Goal: Transaction & Acquisition: Obtain resource

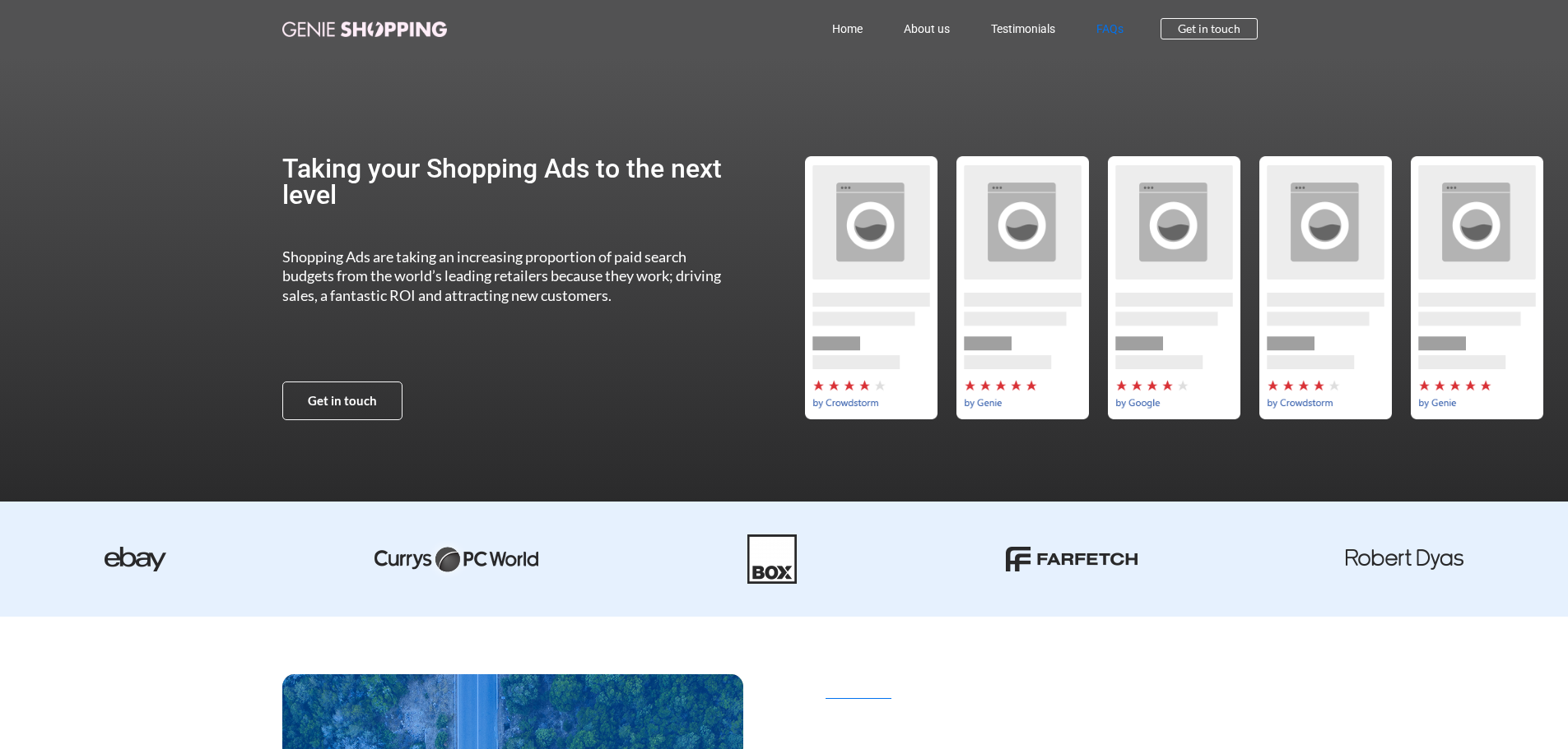
click at [1106, 26] on link "FAQs" at bounding box center [1110, 29] width 68 height 38
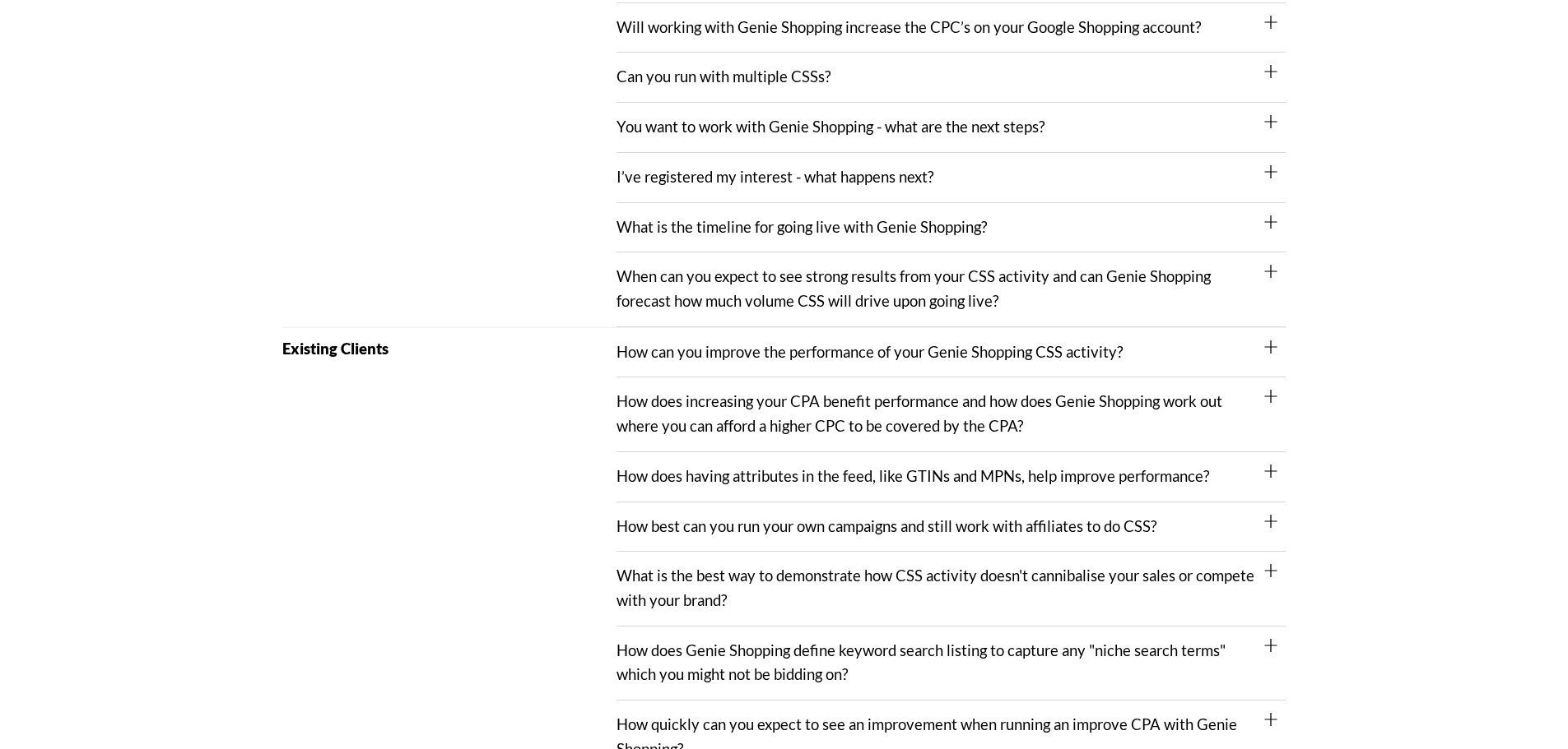
scroll to position [576, 0]
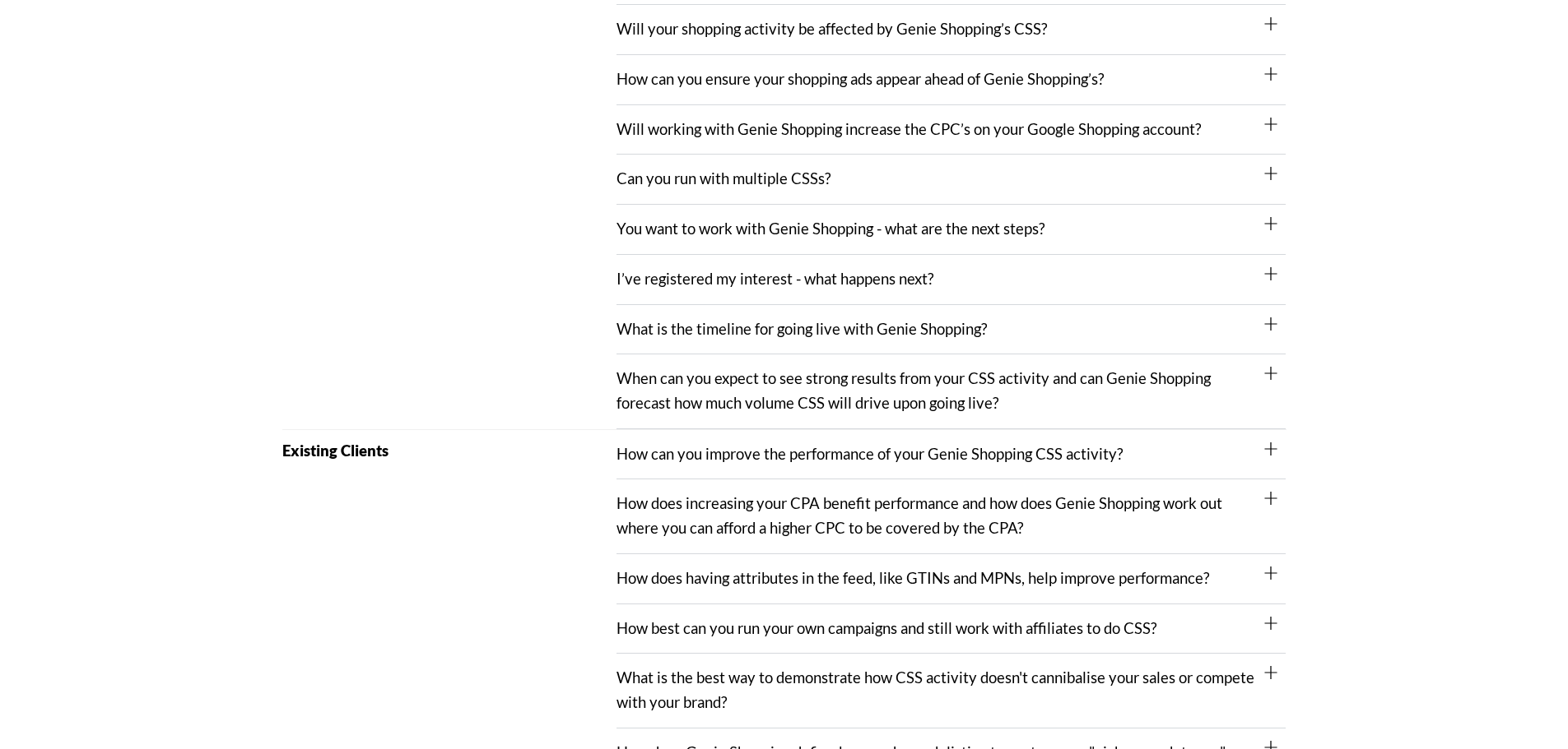
scroll to position [494, 0]
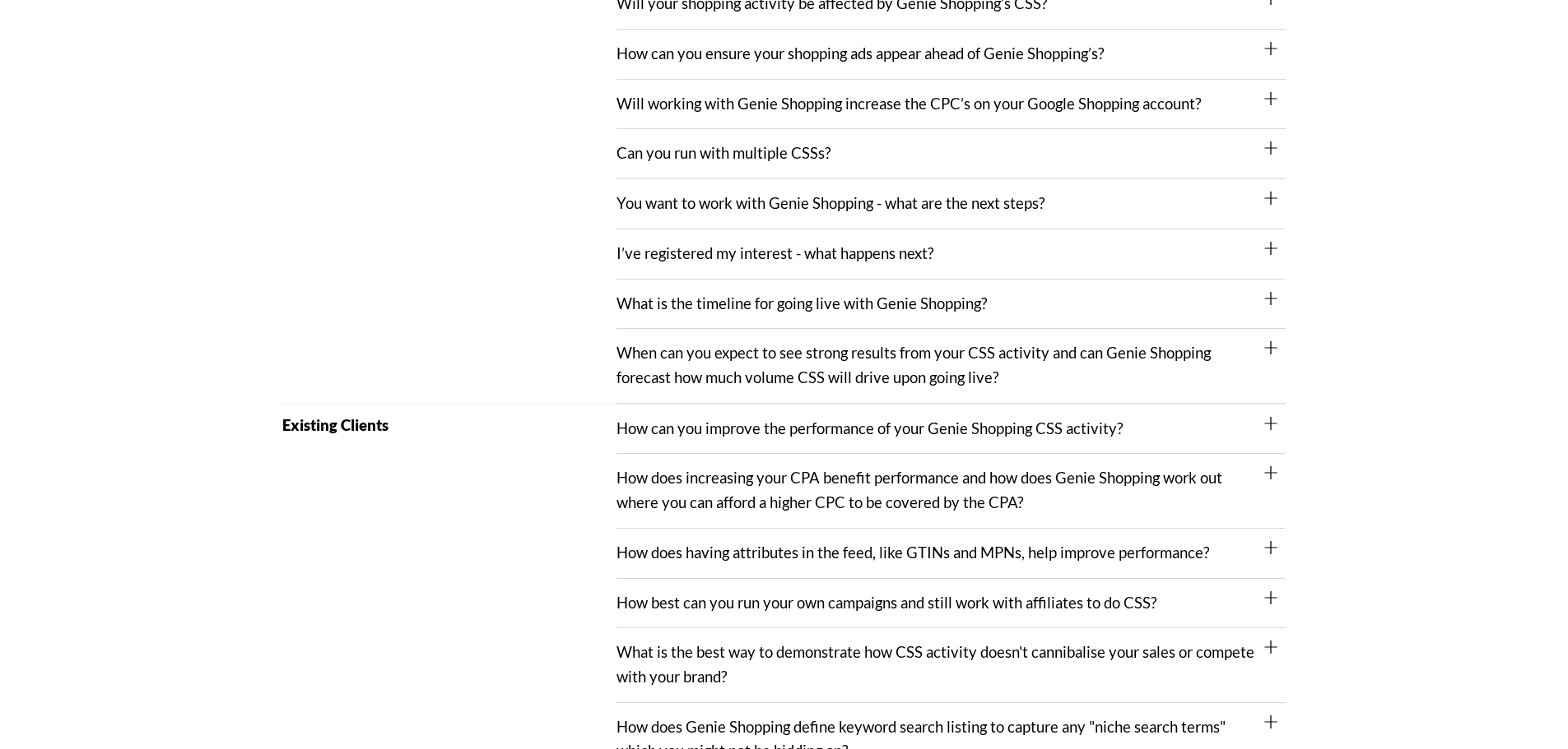
click at [553, 253] on div "Prospective New Client" at bounding box center [449, 92] width 335 height 624
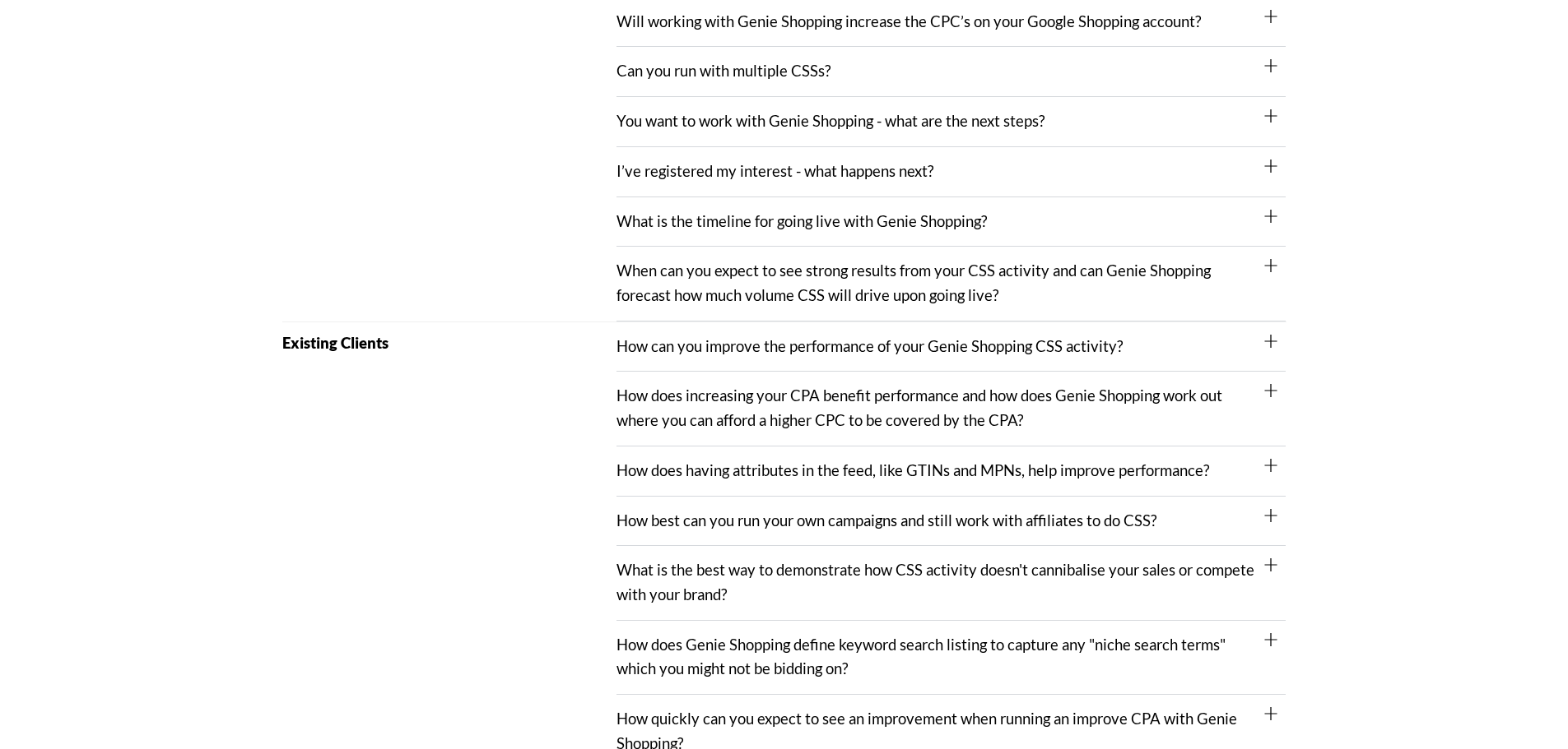
drag, startPoint x: 821, startPoint y: 280, endPoint x: 811, endPoint y: 292, distance: 15.6
click at [821, 280] on link "When can you expect to see strong results from your CSS activity and can Genie …" at bounding box center [914, 283] width 595 height 42
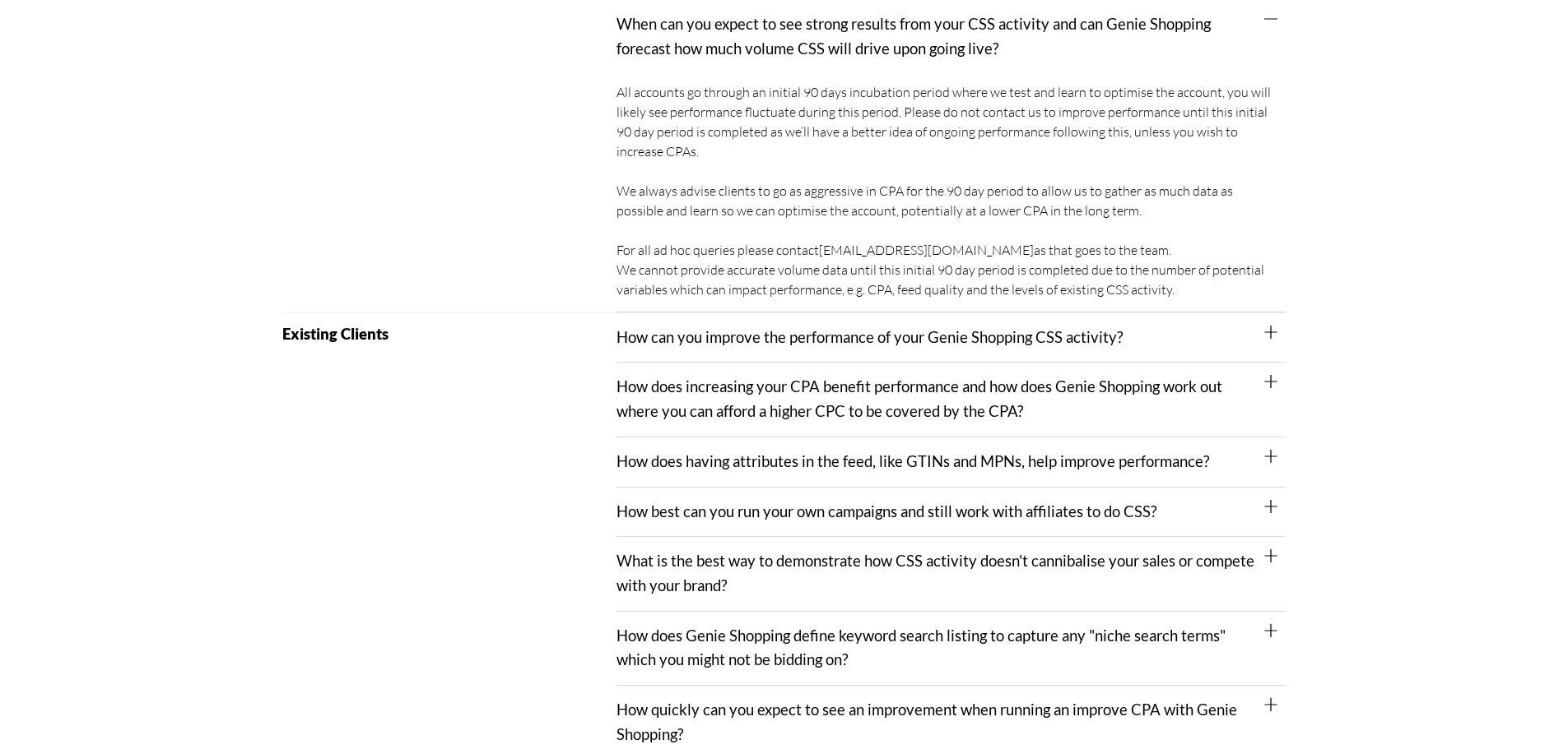
click at [738, 349] on div "How can you improve the performance of your Genie Shopping CSS activity?" at bounding box center [951, 338] width 669 height 50
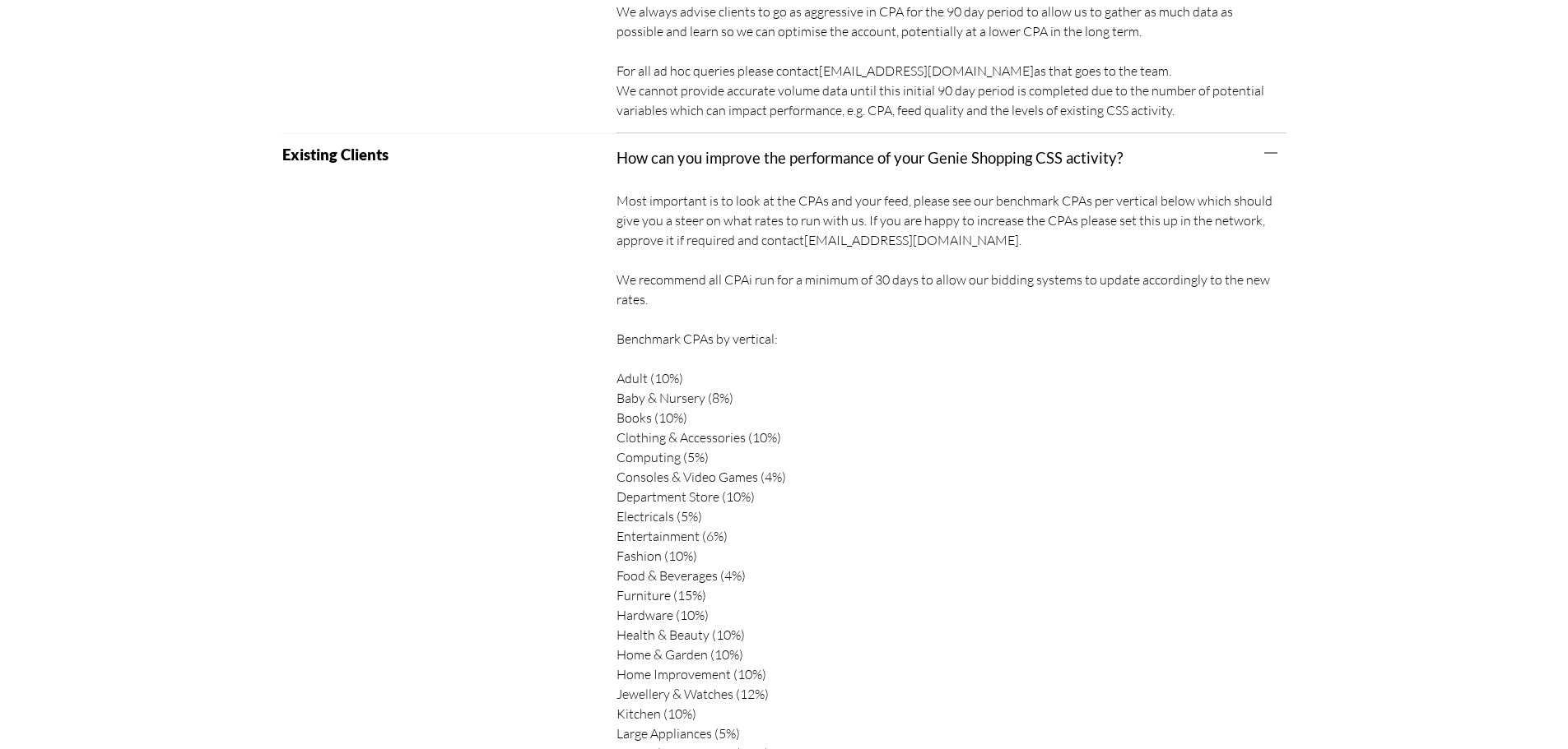
scroll to position [987, 0]
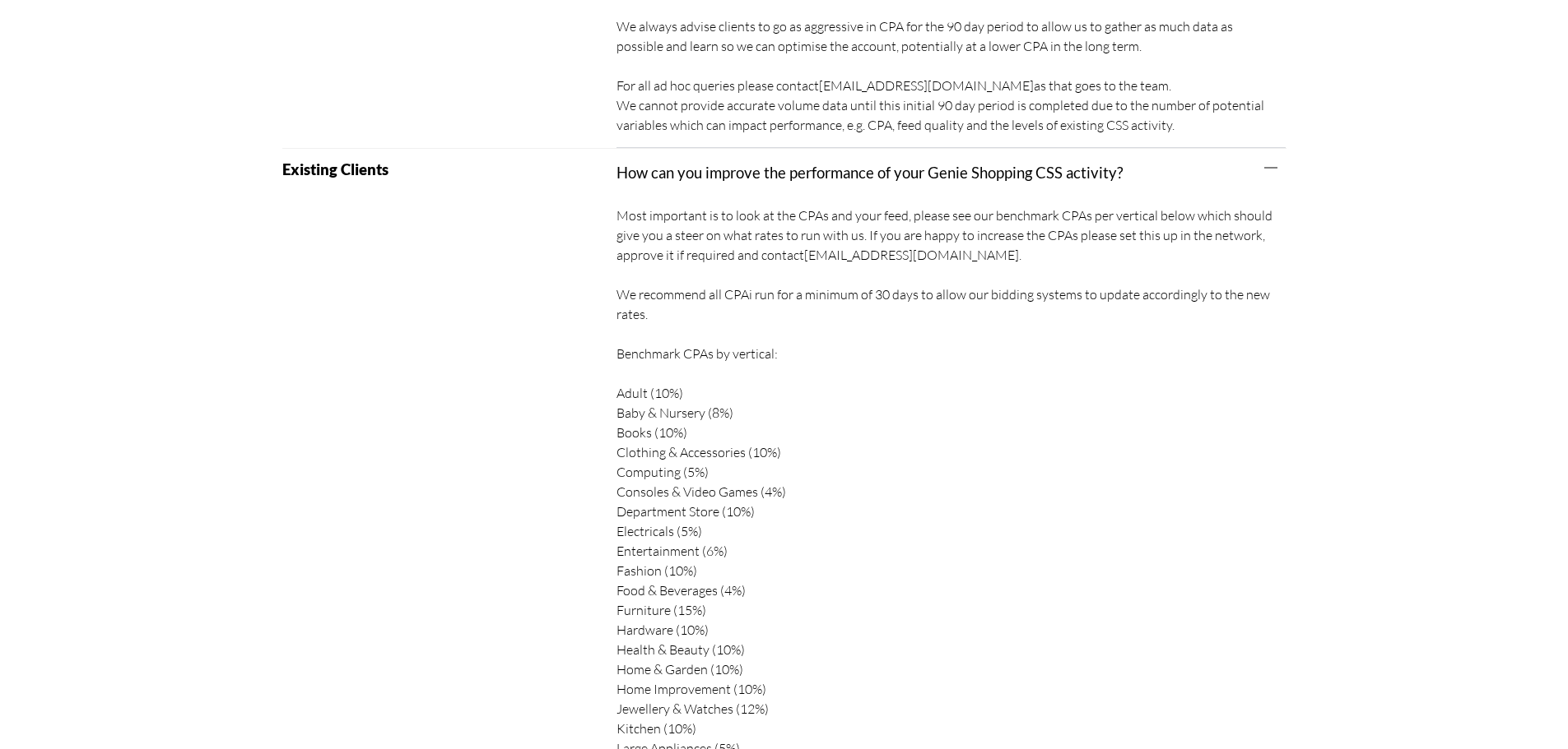
drag, startPoint x: 572, startPoint y: 330, endPoint x: 568, endPoint y: 322, distance: 8.9
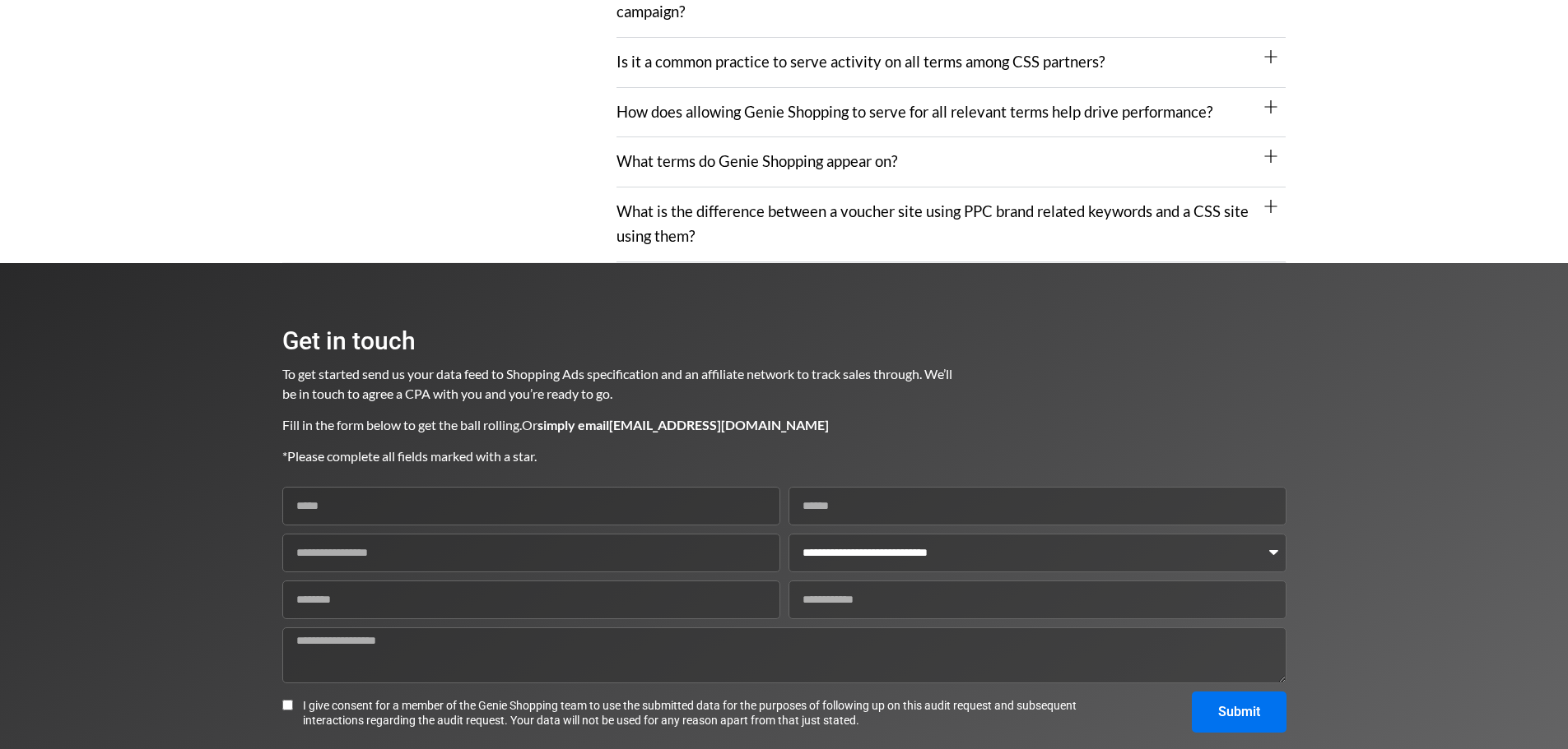
scroll to position [2152, 0]
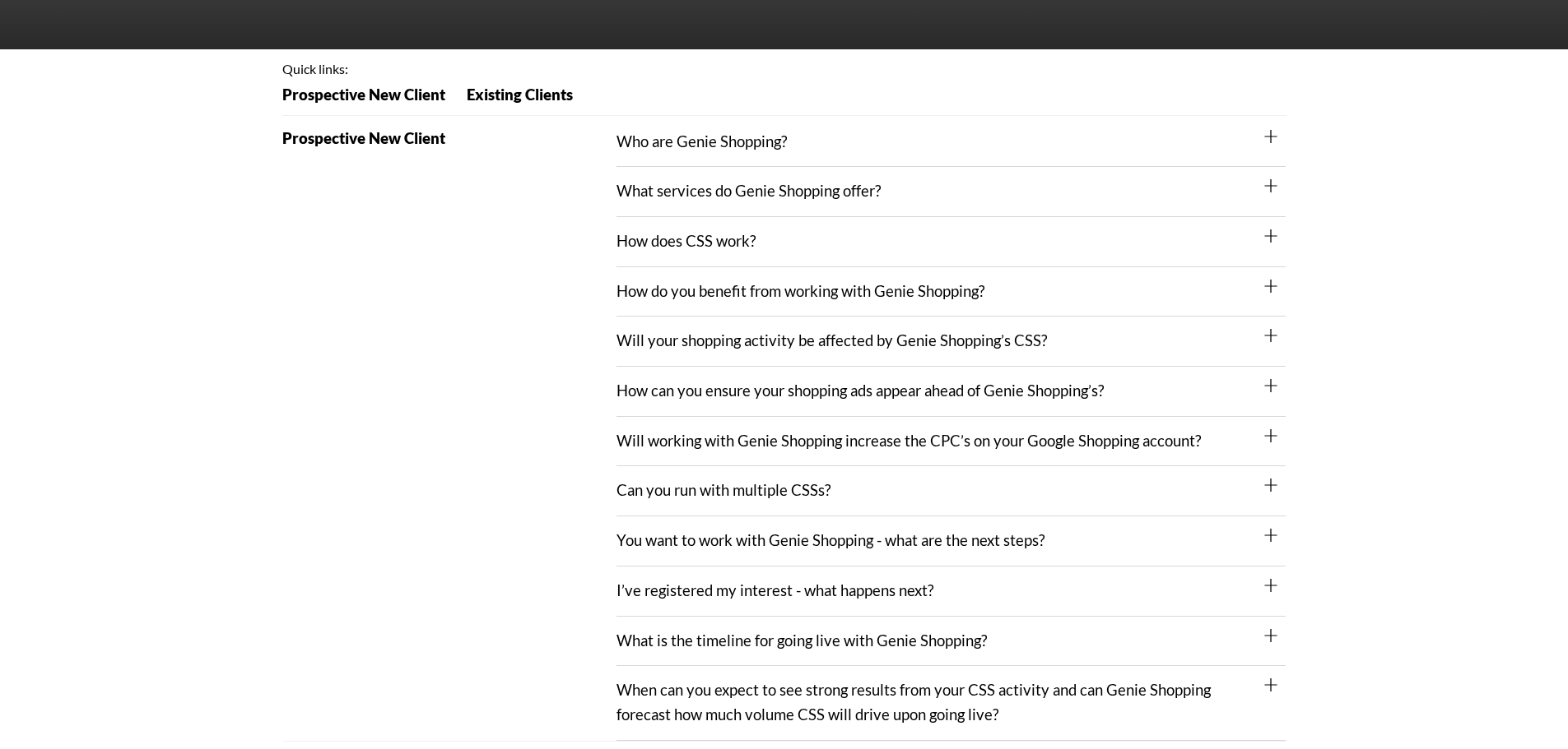
scroll to position [247, 0]
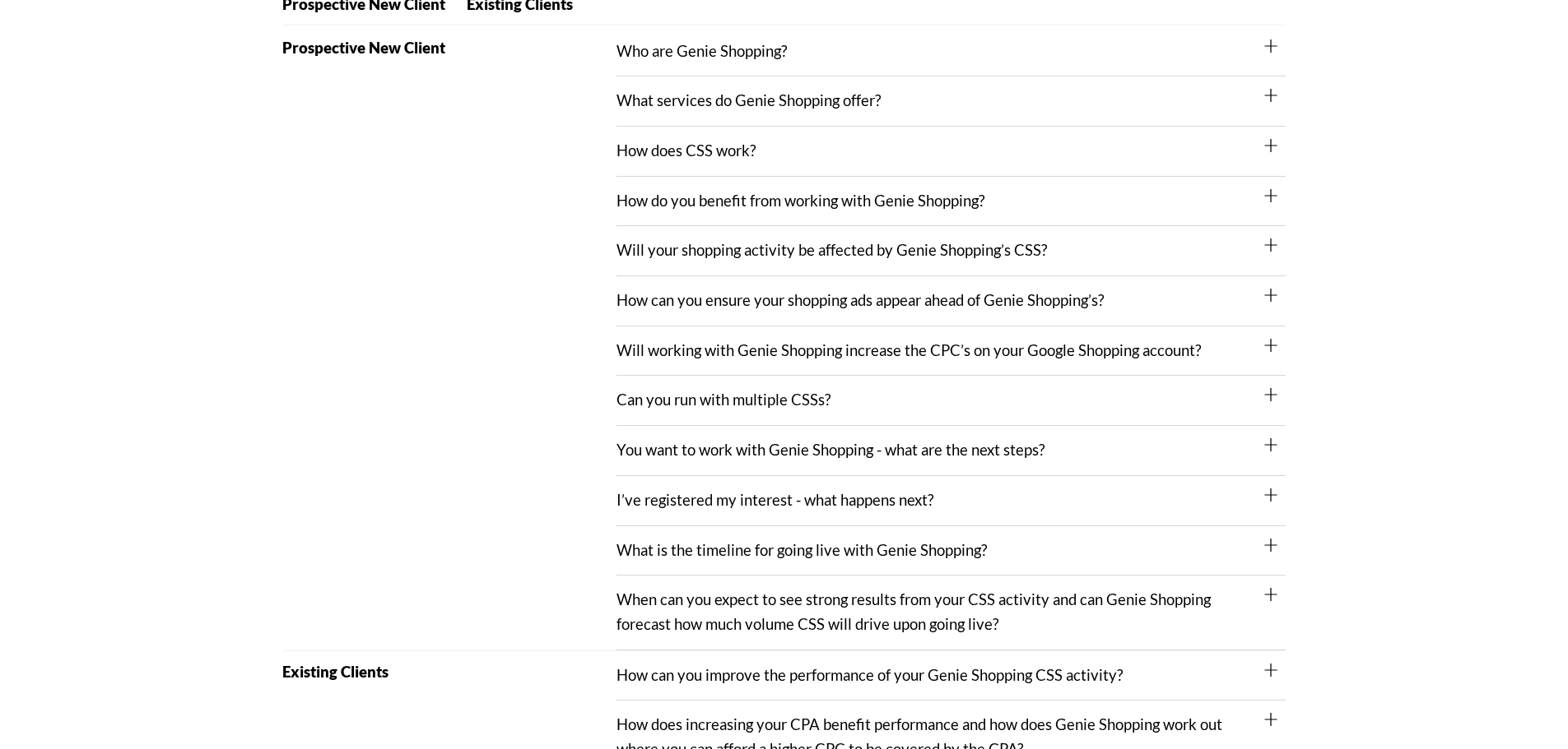
click at [654, 439] on div "You want to work with Genie Shopping - what are the next steps?" at bounding box center [951, 451] width 669 height 50
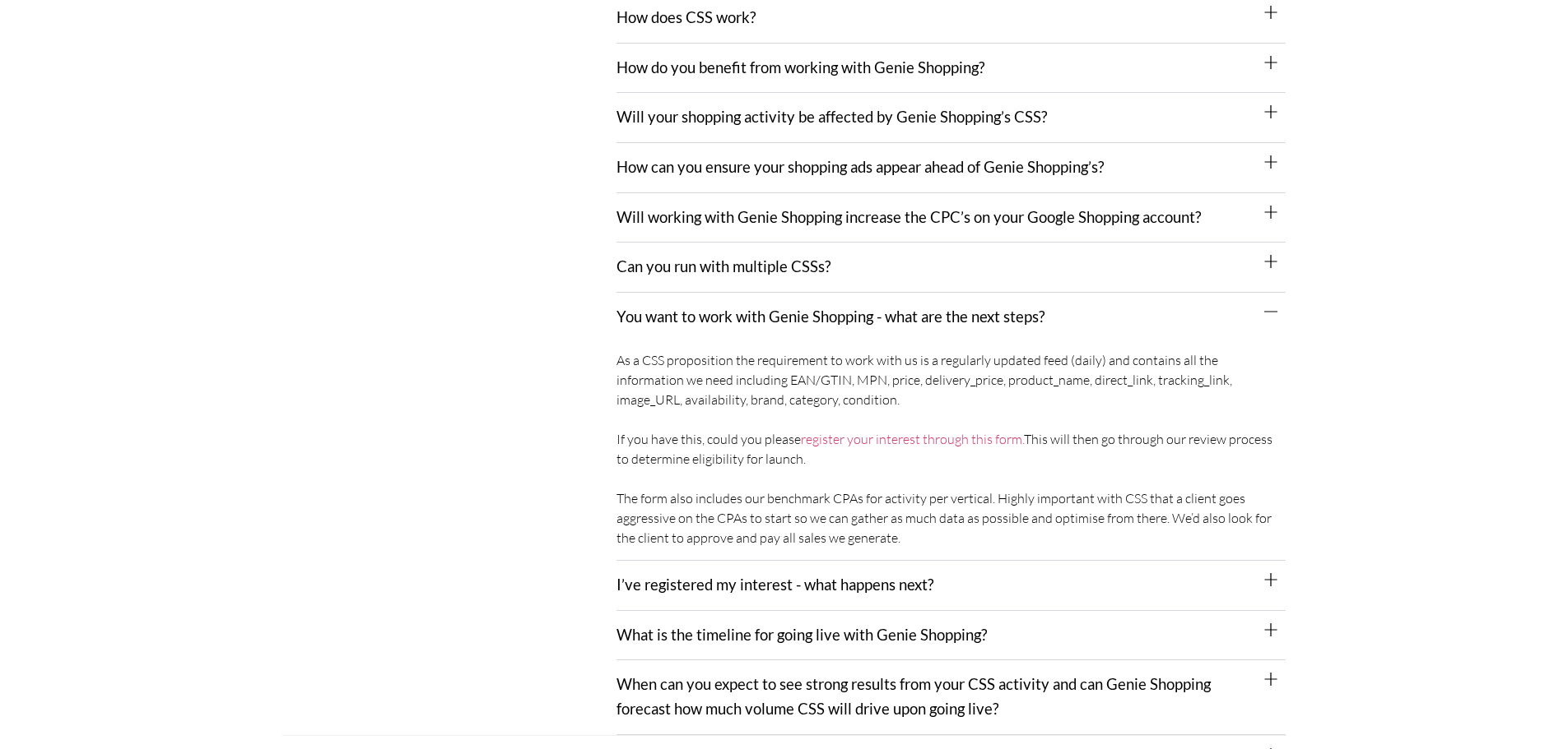
scroll to position [494, 0]
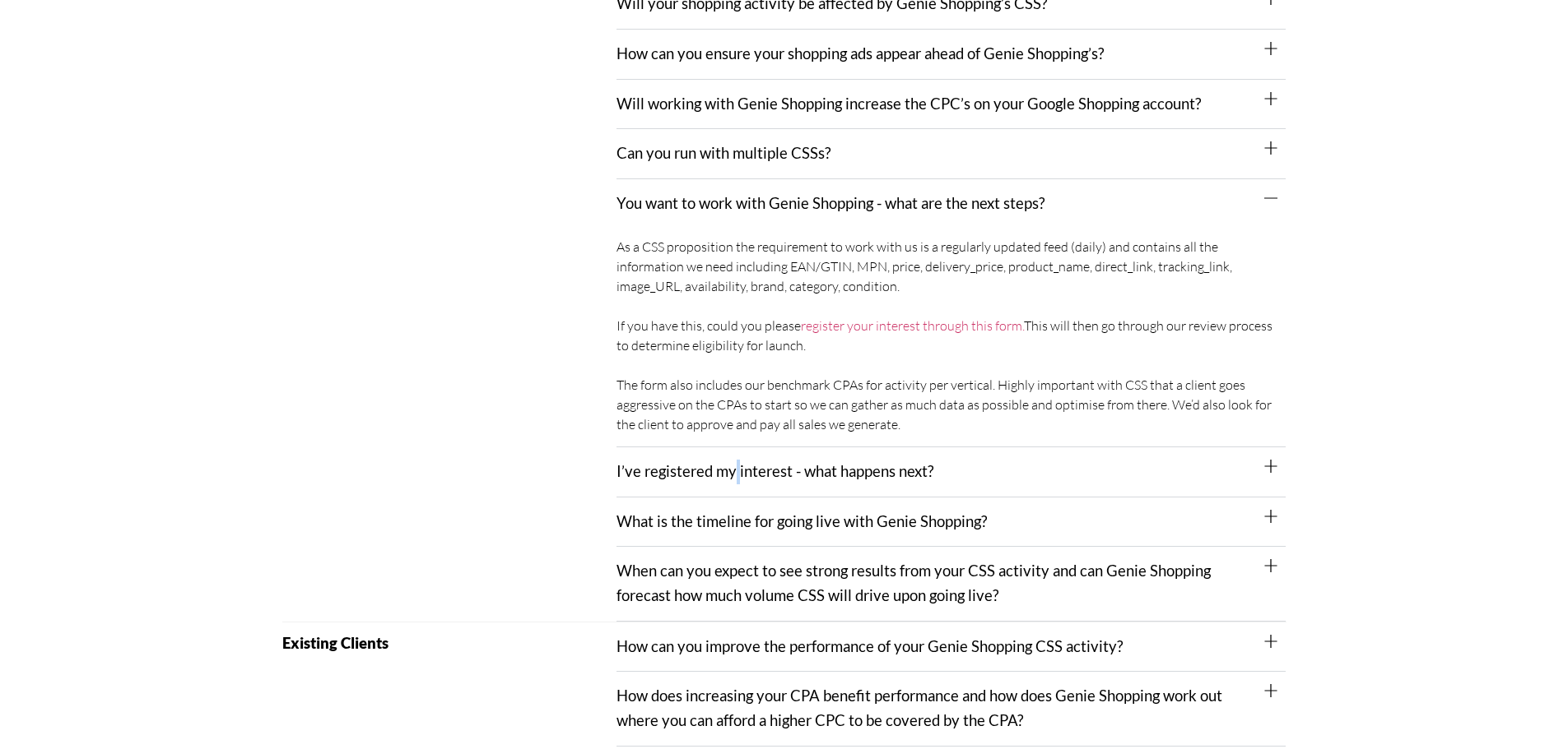
click at [737, 477] on link "I’ve registered my interest - what happens next?" at bounding box center [775, 472] width 317 height 18
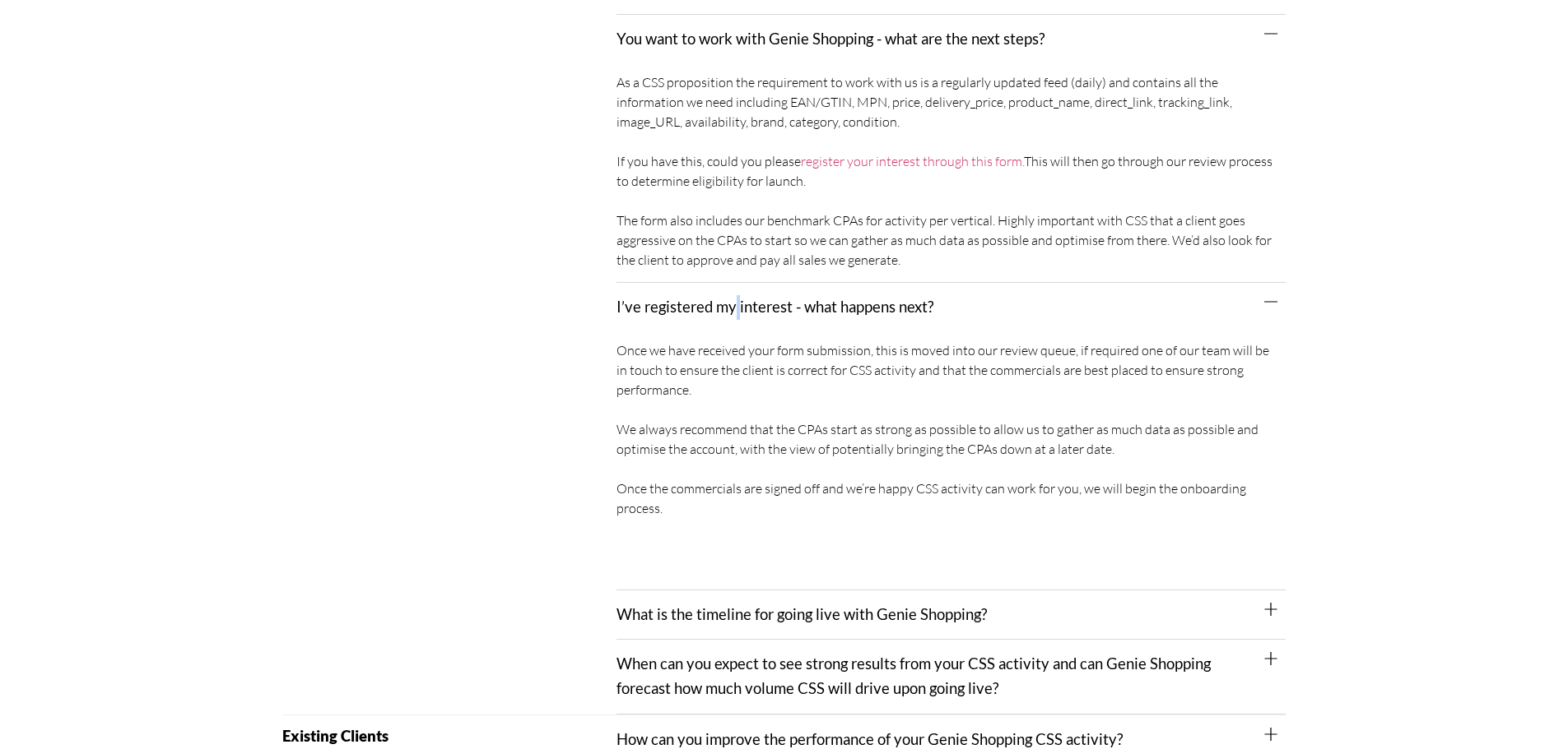
scroll to position [741, 0]
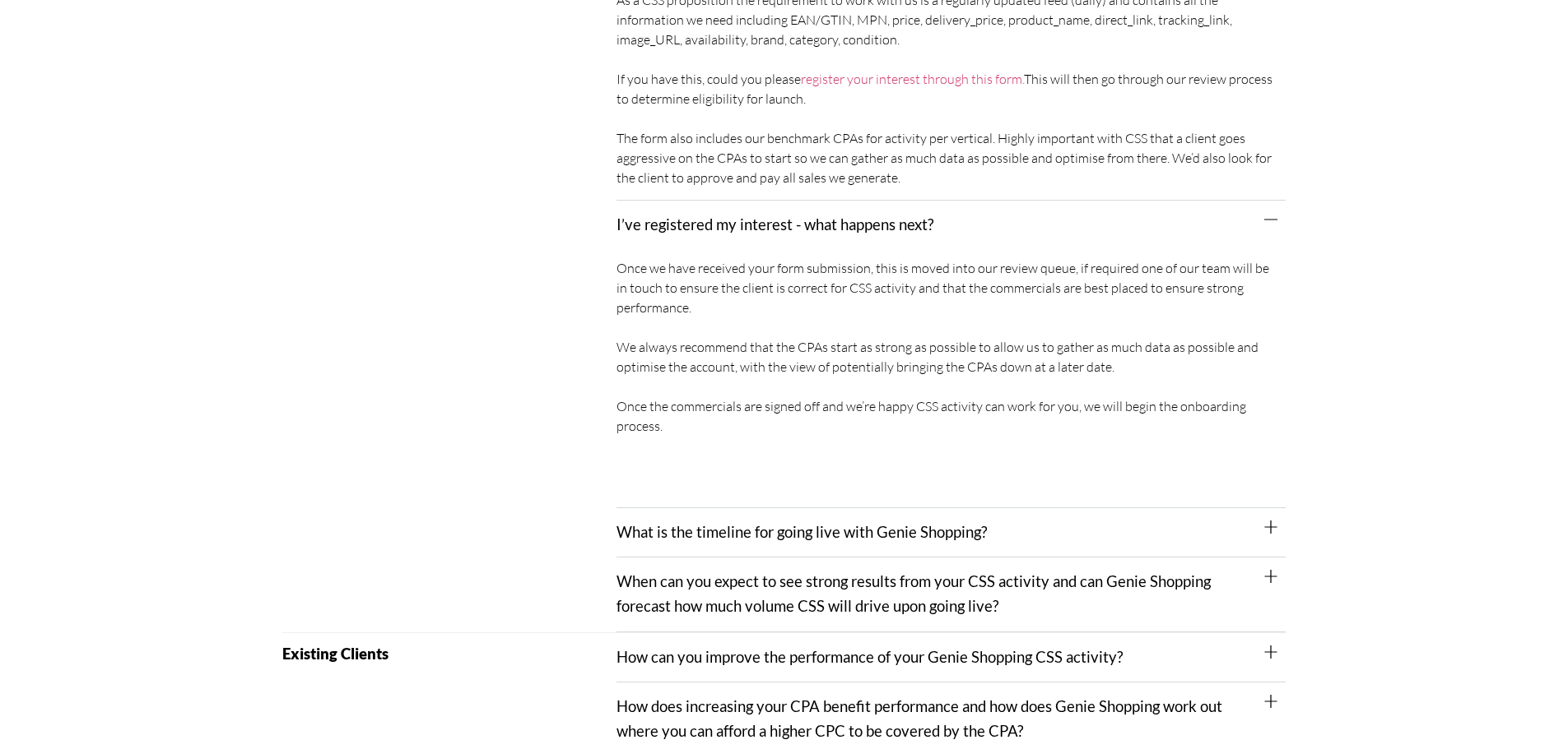
click at [703, 521] on div "What is the timeline for going live with Genie Shopping?" at bounding box center [951, 533] width 669 height 50
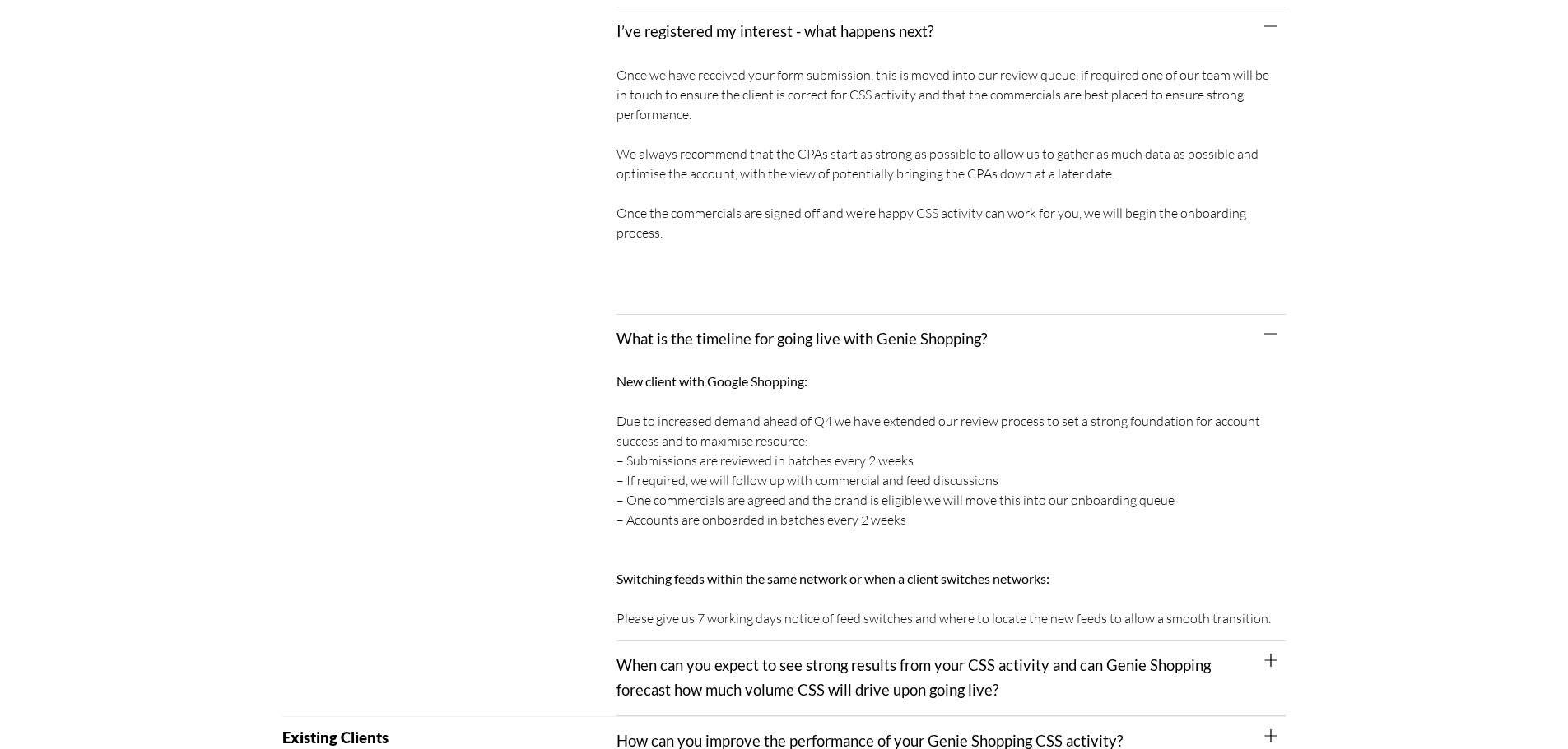
scroll to position [905, 0]
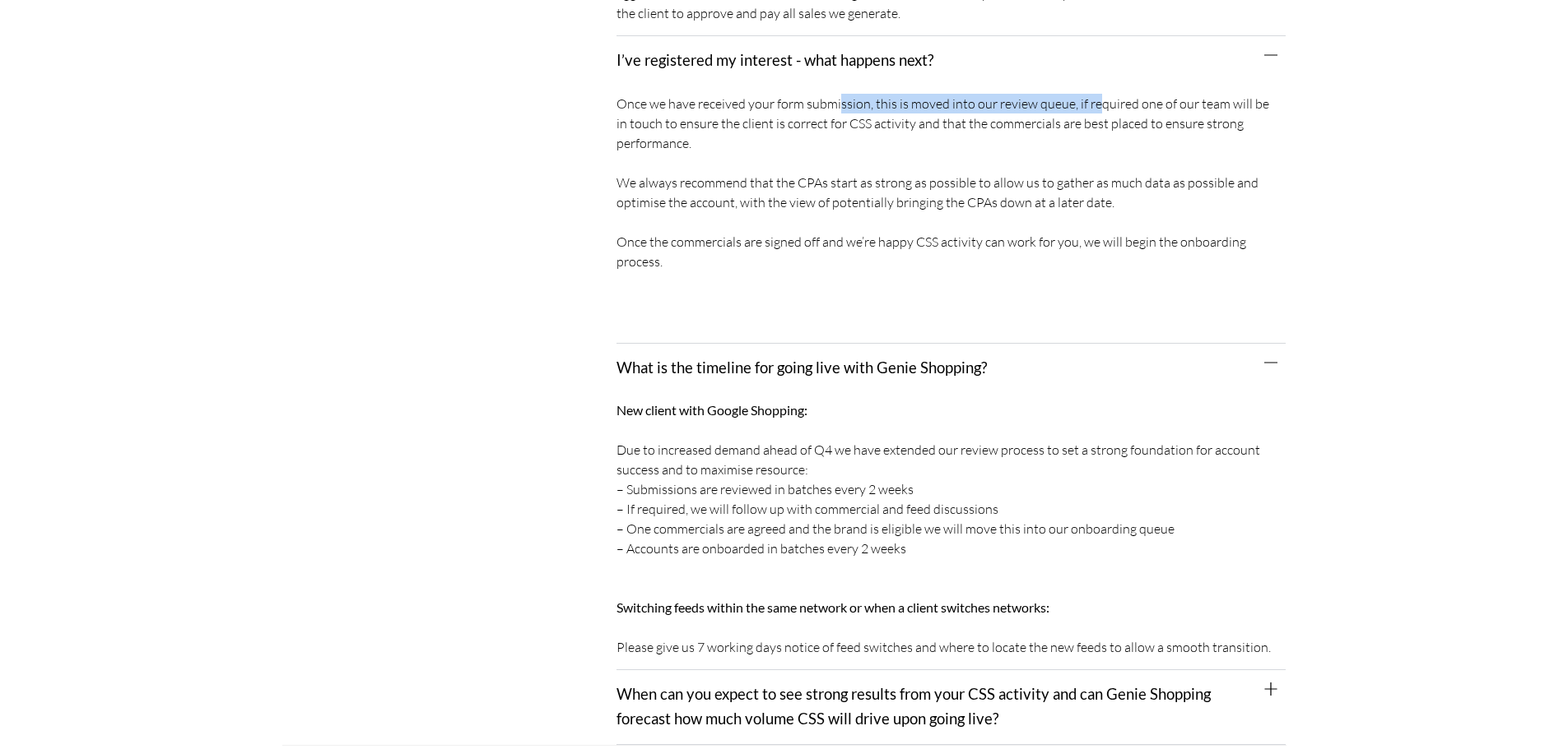
drag, startPoint x: 840, startPoint y: 109, endPoint x: 1095, endPoint y: 107, distance: 255.0
click at [1095, 107] on div "Once we have received your form submission, this is moved into our review queue…" at bounding box center [951, 215] width 669 height 258
click at [702, 112] on div "Once we have received your form submission, this is moved into our review queue…" at bounding box center [951, 215] width 669 height 258
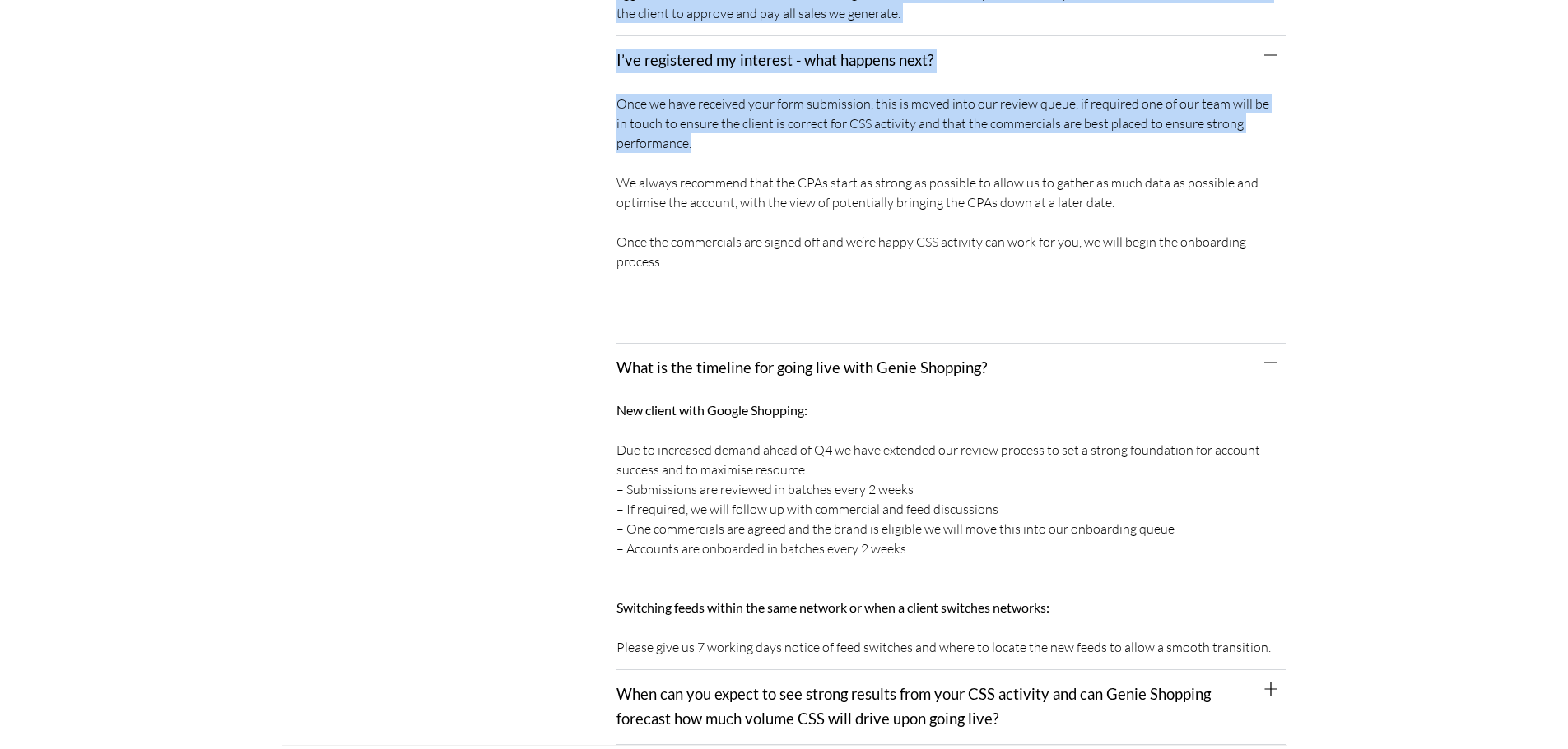
drag, startPoint x: 607, startPoint y: 110, endPoint x: 862, endPoint y: 152, distance: 258.4
click at [862, 152] on div "Prospective New Client Who are Genie Shopping? Running price comparison since 2…" at bounding box center [784, 57] width 1004 height 1376
click at [859, 151] on div "Once we have received your form submission, this is moved into our review queue…" at bounding box center [951, 215] width 669 height 258
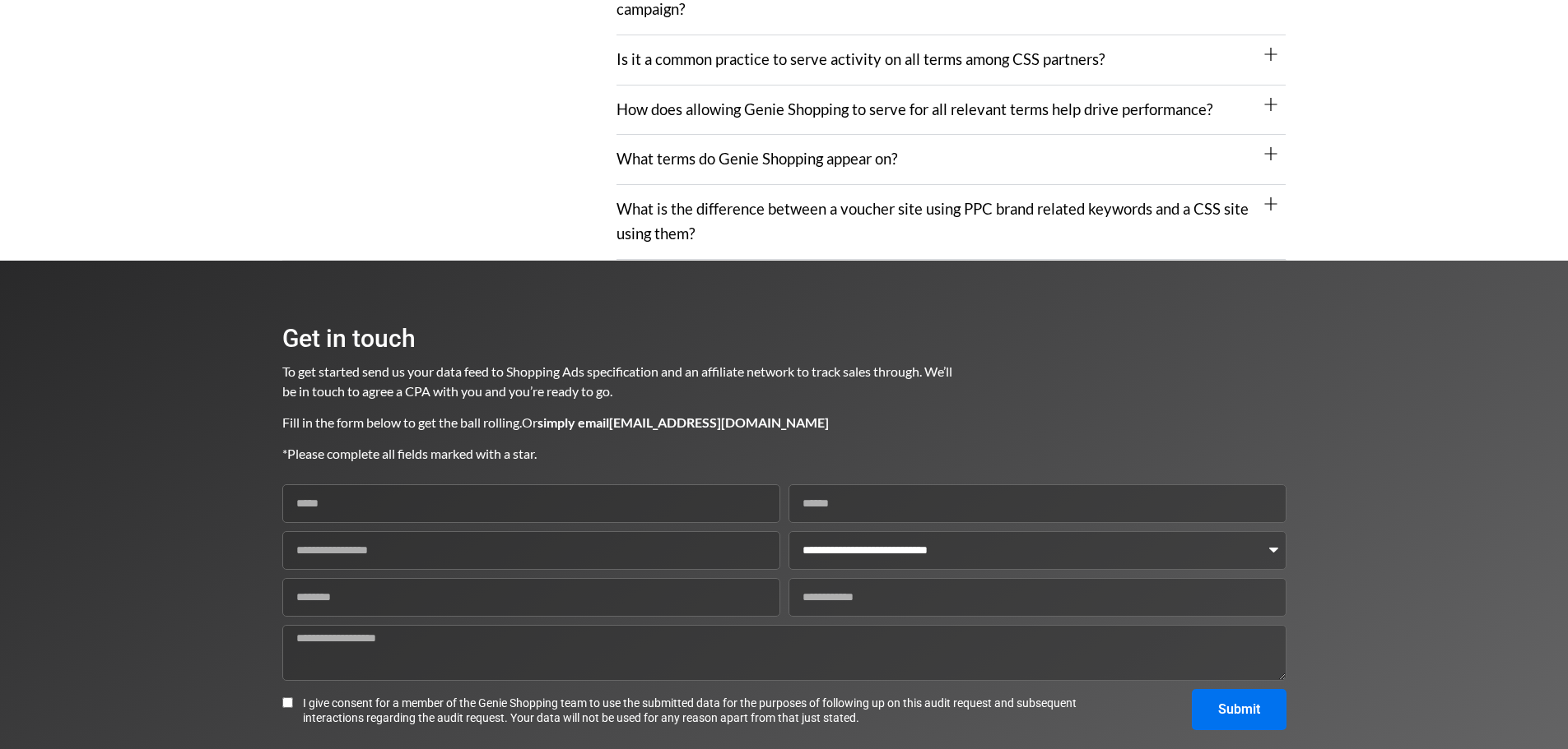
scroll to position [1953, 0]
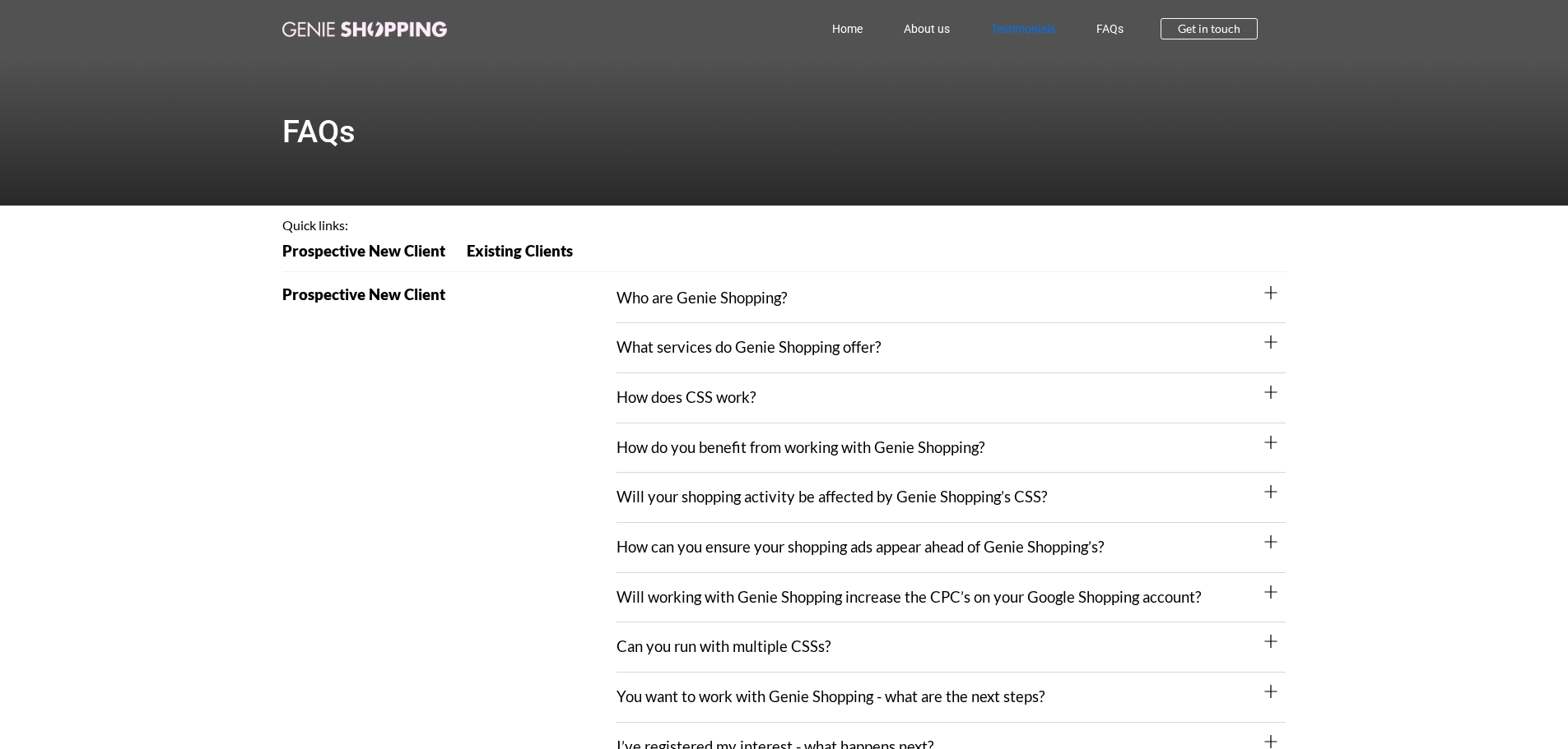
click at [1030, 21] on link "Testimonials" at bounding box center [1023, 29] width 105 height 38
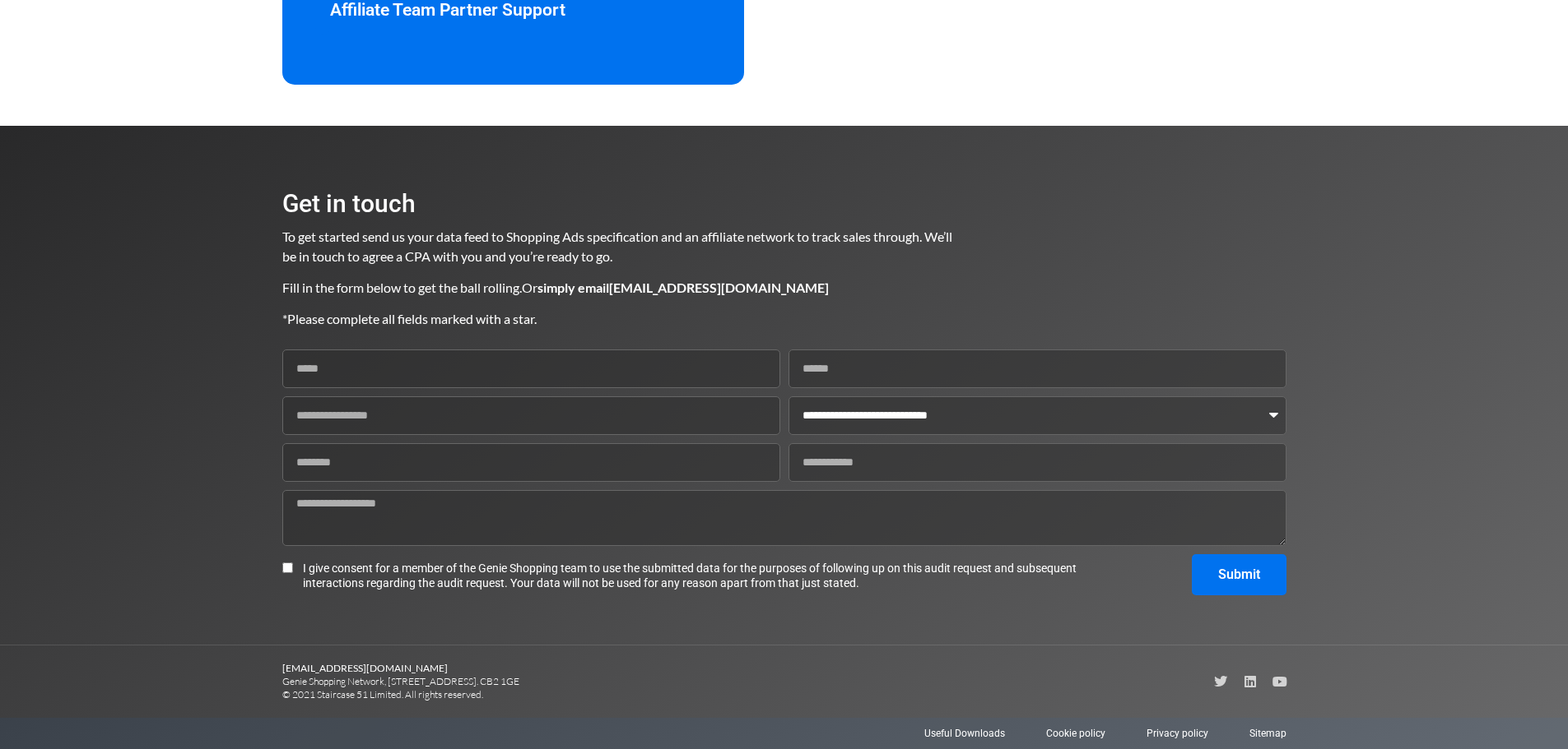
scroll to position [1523, 0]
click at [983, 732] on span "Useful Downloads" at bounding box center [964, 733] width 80 height 15
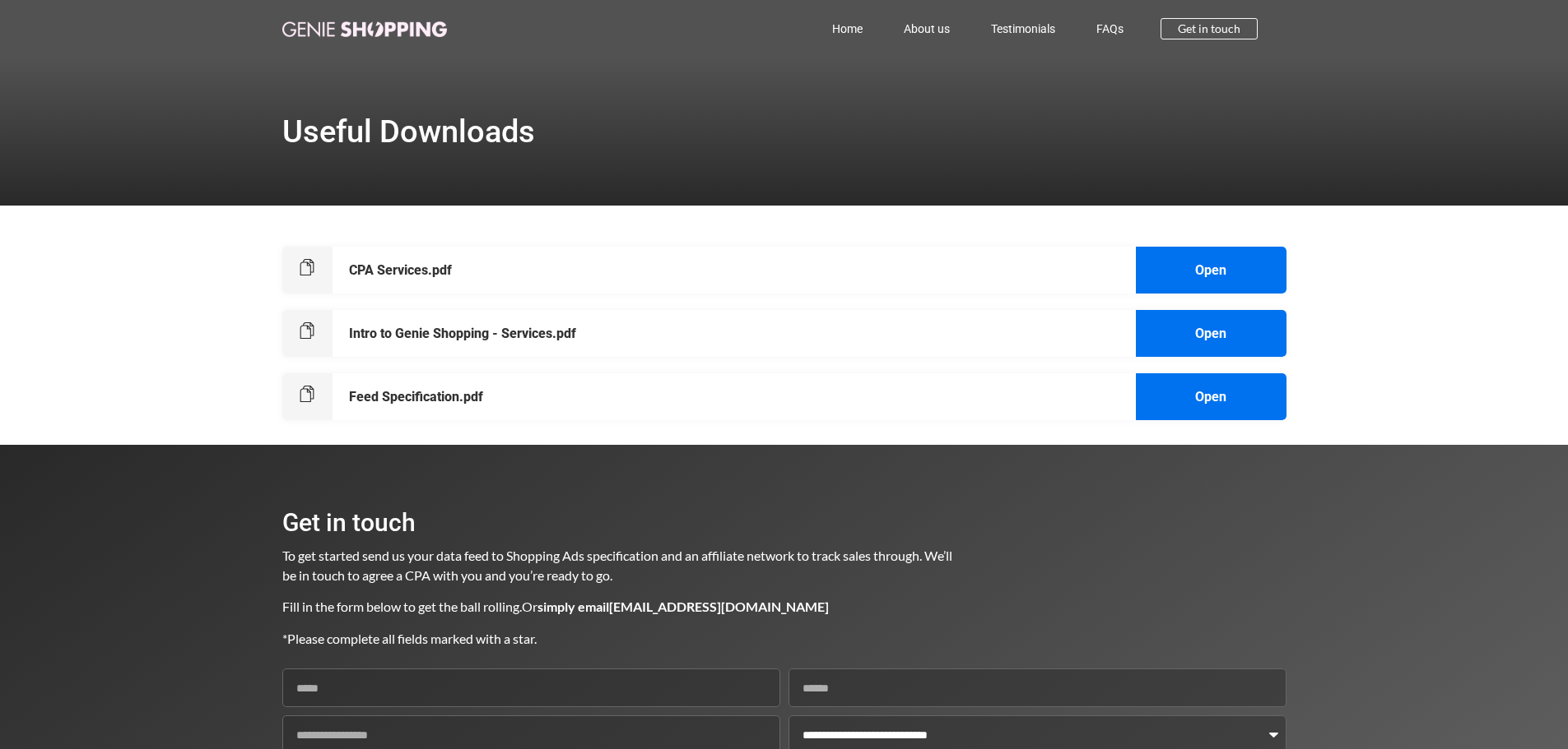
click at [495, 327] on h6 "Intro to Genie Shopping - Services.pdf" at bounding box center [463, 334] width 227 height 13
click at [416, 272] on h6 "CPA Services.pdf" at bounding box center [401, 271] width 103 height 13
click at [454, 395] on h6 "Feed Specification.pdf" at bounding box center [417, 397] width 135 height 13
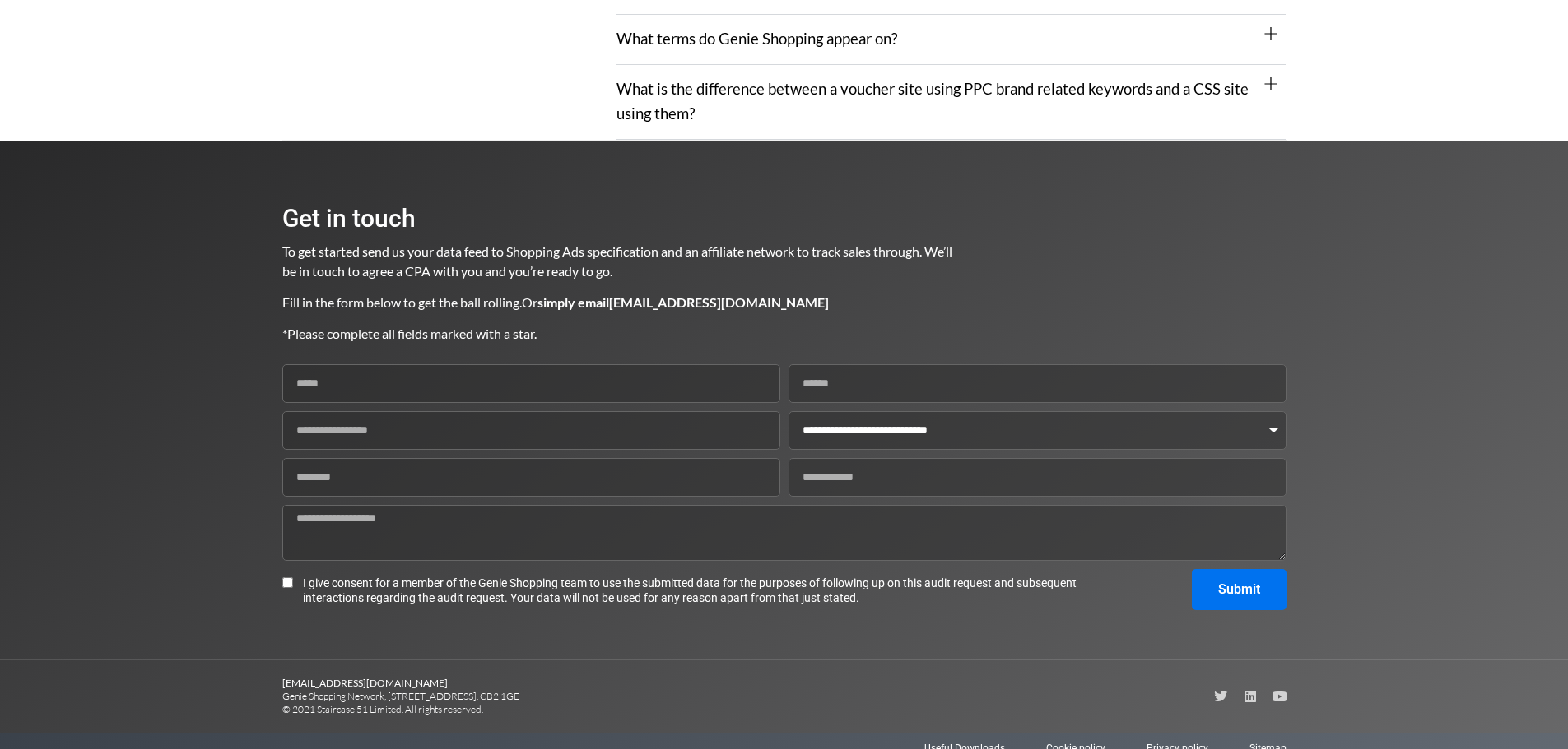
scroll to position [2871, 0]
